Goal: Information Seeking & Learning: Learn about a topic

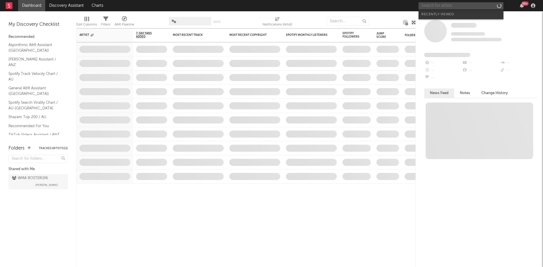
click at [429, 7] on input "text" at bounding box center [461, 5] width 85 height 7
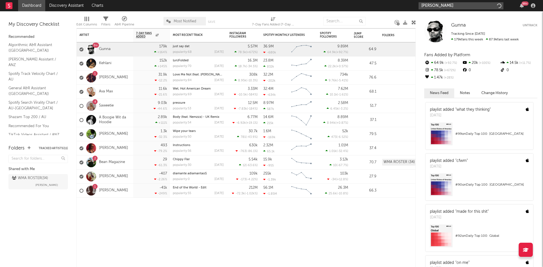
type input "[PERSON_NAME]"
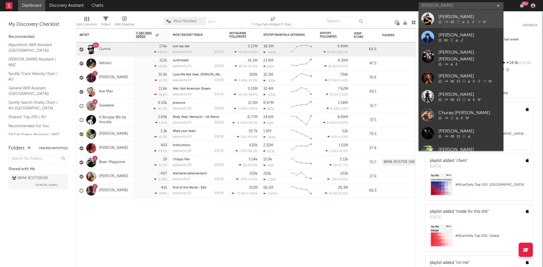
click at [428, 18] on div at bounding box center [427, 18] width 13 height 13
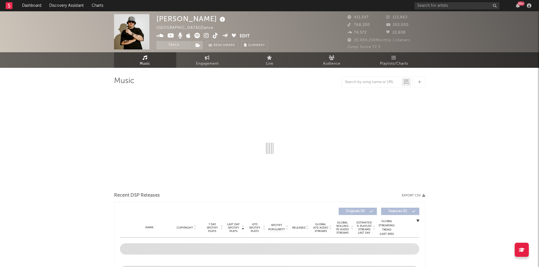
select select "6m"
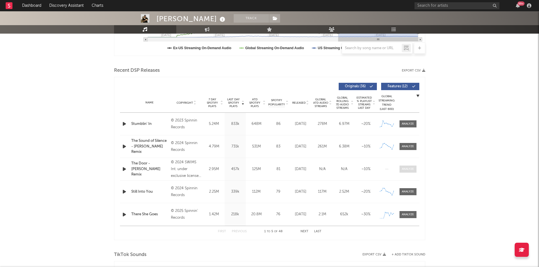
scroll to position [311, 0]
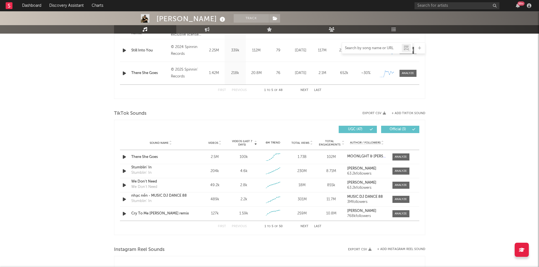
click at [367, 48] on input "text" at bounding box center [372, 48] width 60 height 5
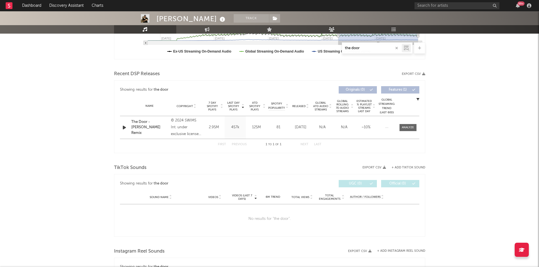
scroll to position [143, 0]
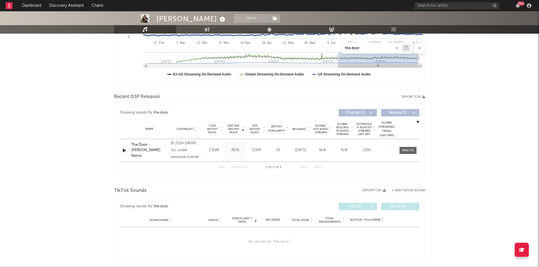
type input "the door"
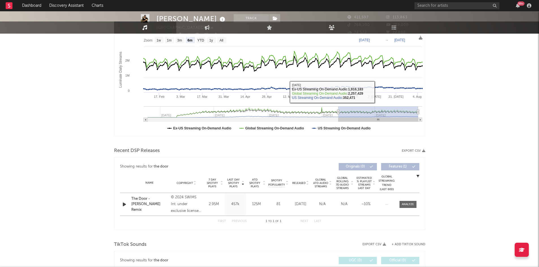
scroll to position [2, 0]
